Goal: Task Accomplishment & Management: Use online tool/utility

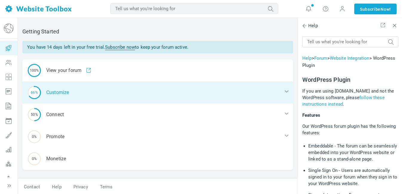
scroll to position [454, 0]
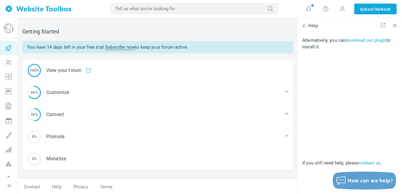
click at [135, 47] on link "Subscribe now" at bounding box center [120, 47] width 30 height 6
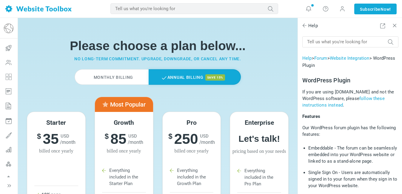
scroll to position [454, 0]
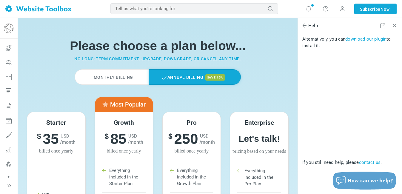
click at [107, 77] on label "Monthly Billing" at bounding box center [112, 77] width 74 height 16
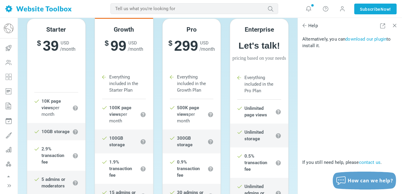
scroll to position [0, 0]
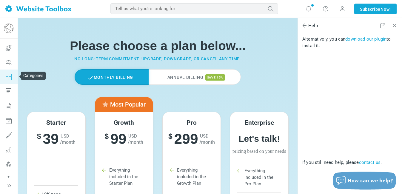
click at [9, 79] on icon at bounding box center [9, 77] width 18 height 14
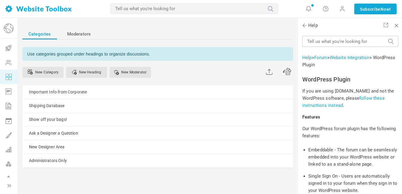
scroll to position [454, 0]
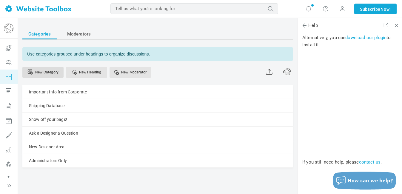
click at [52, 72] on link "New Category" at bounding box center [42, 72] width 41 height 11
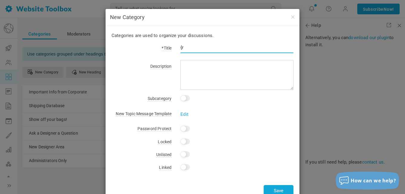
click at [239, 50] on input "{r" at bounding box center [237, 47] width 113 height 11
type input "{"
click at [210, 49] on input "Programmer Issues" at bounding box center [237, 47] width 113 height 11
type input "Back Office Issues"
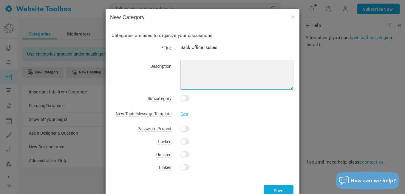
click at [202, 70] on textarea at bounding box center [237, 75] width 113 height 30
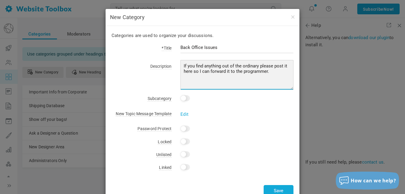
click at [272, 76] on textarea "If you find anything out of the ordinary please post it here so I can forward i…" at bounding box center [237, 75] width 113 height 30
type textarea "If you find anything out of the ordinary, please post it here so I can forward …"
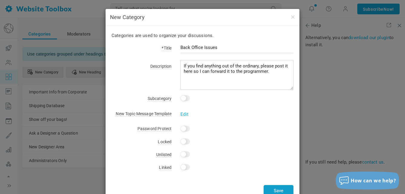
click at [276, 190] on button "Save" at bounding box center [279, 191] width 30 height 12
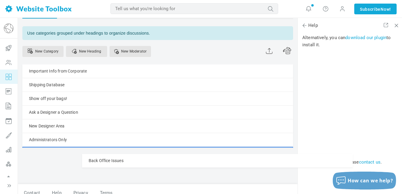
scroll to position [30, 0]
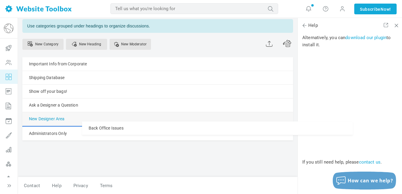
drag, startPoint x: 65, startPoint y: 175, endPoint x: 59, endPoint y: 119, distance: 56.4
